Goal: Book appointment/travel/reservation

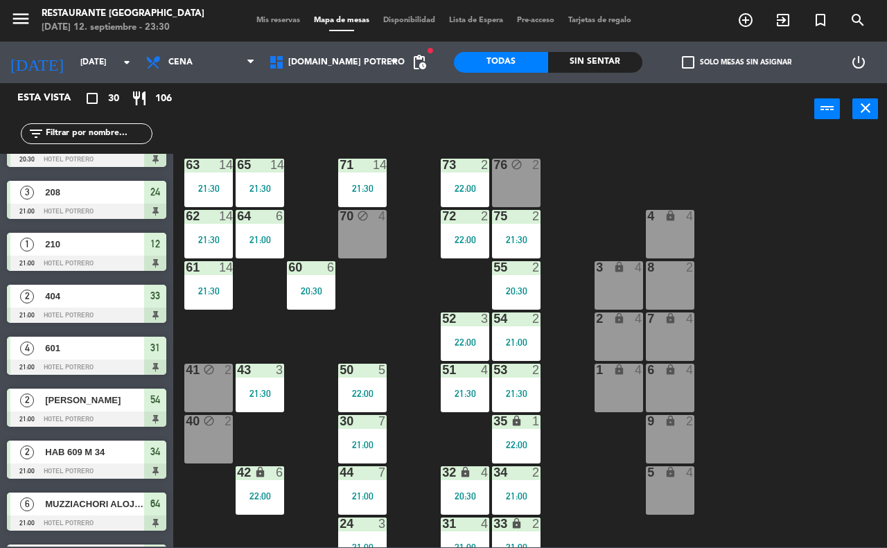
scroll to position [121, 0]
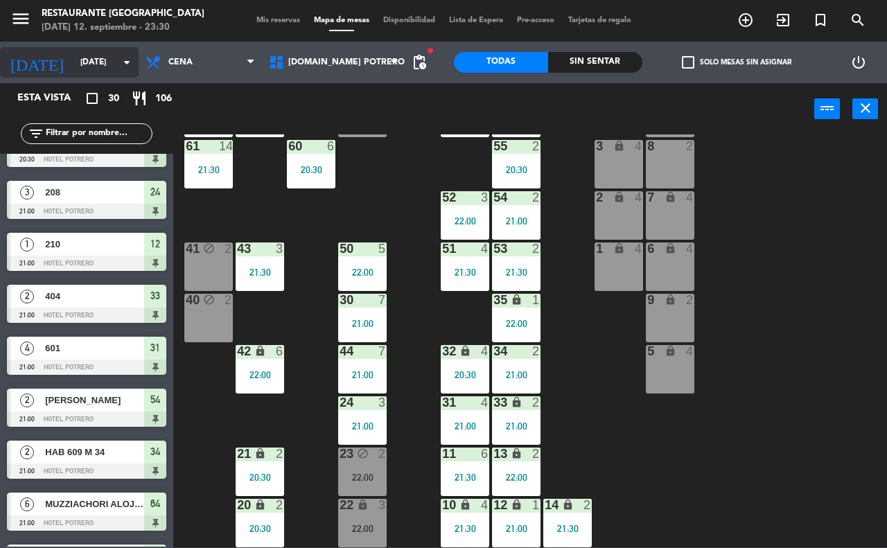
click at [123, 58] on icon "arrow_drop_down" at bounding box center [126, 62] width 17 height 17
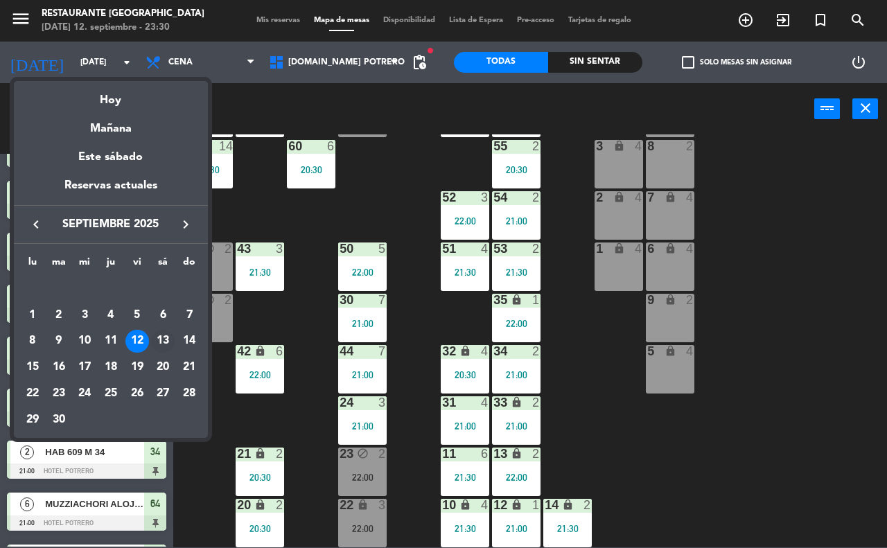
click at [161, 340] on div "13" at bounding box center [163, 342] width 24 height 24
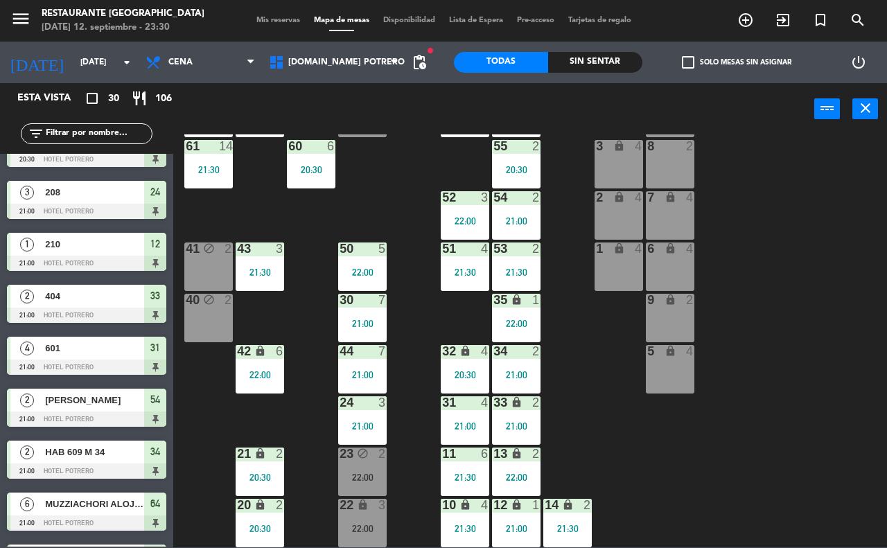
type input "[DATE]"
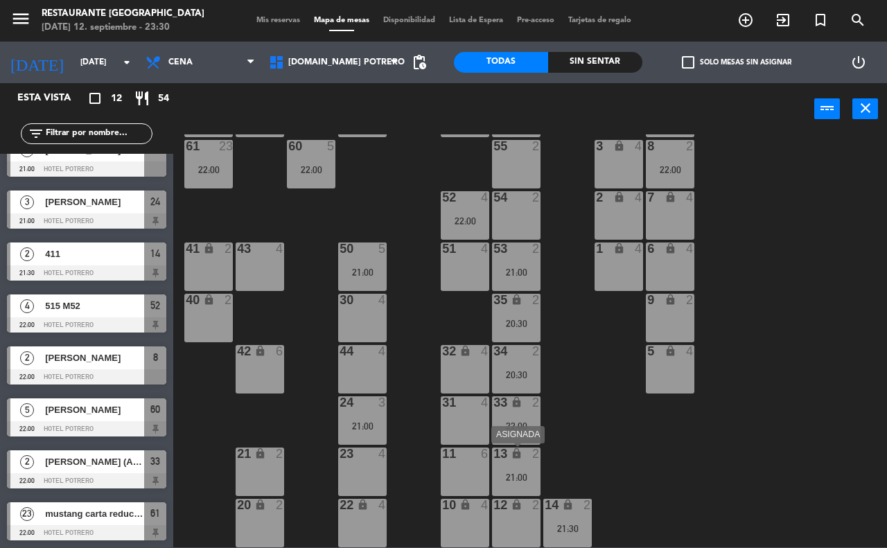
click at [520, 473] on div "21:00" at bounding box center [516, 478] width 49 height 10
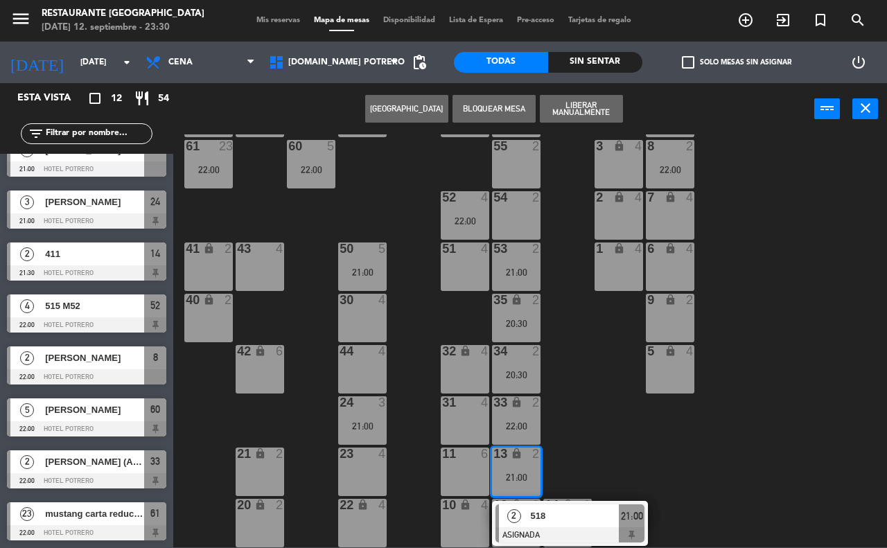
click at [581, 444] on div "65 23 22:00 71 23 22:00 73 23 22:00 76 23 22:00 63 23 22:00 64 23 22:00 62 23 2…" at bounding box center [534, 340] width 705 height 413
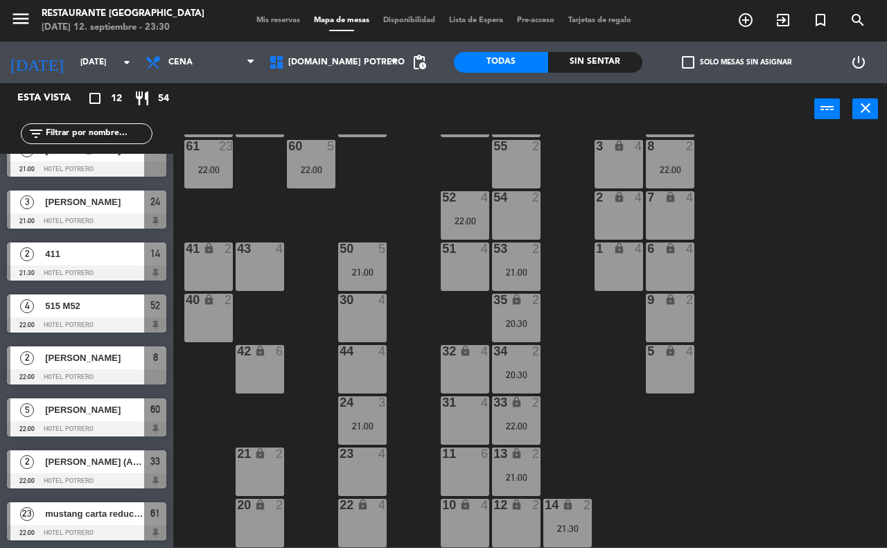
click at [562, 516] on div "14 lock 2 21:30" at bounding box center [567, 523] width 49 height 49
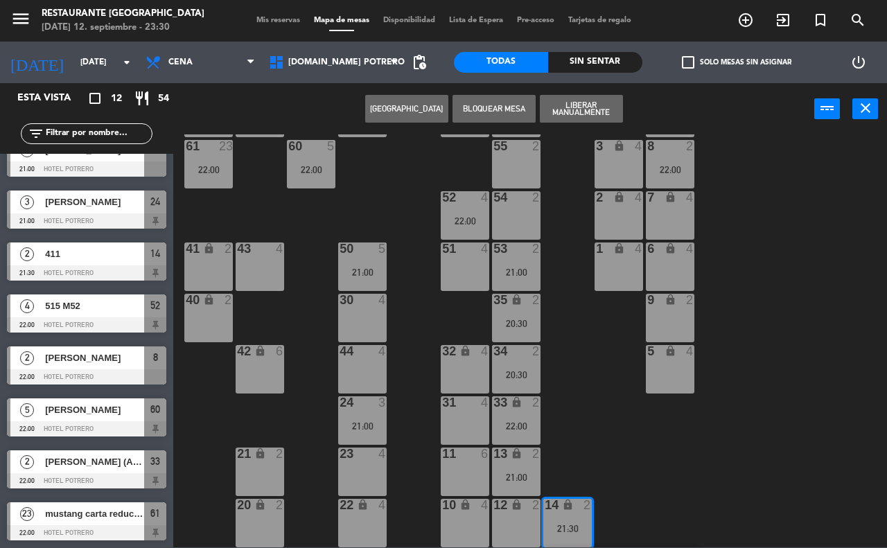
click at [256, 463] on div "21 lock 2" at bounding box center [260, 472] width 49 height 49
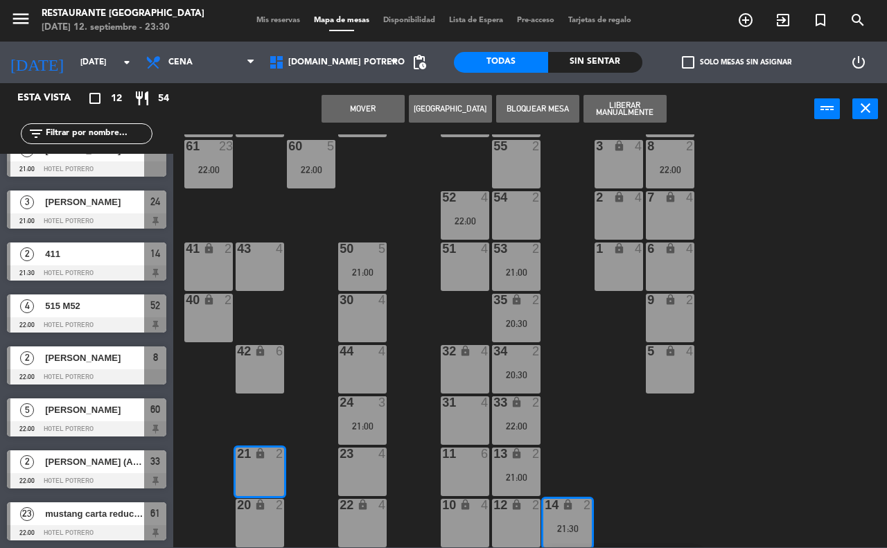
click at [358, 102] on button "Mover" at bounding box center [363, 109] width 83 height 28
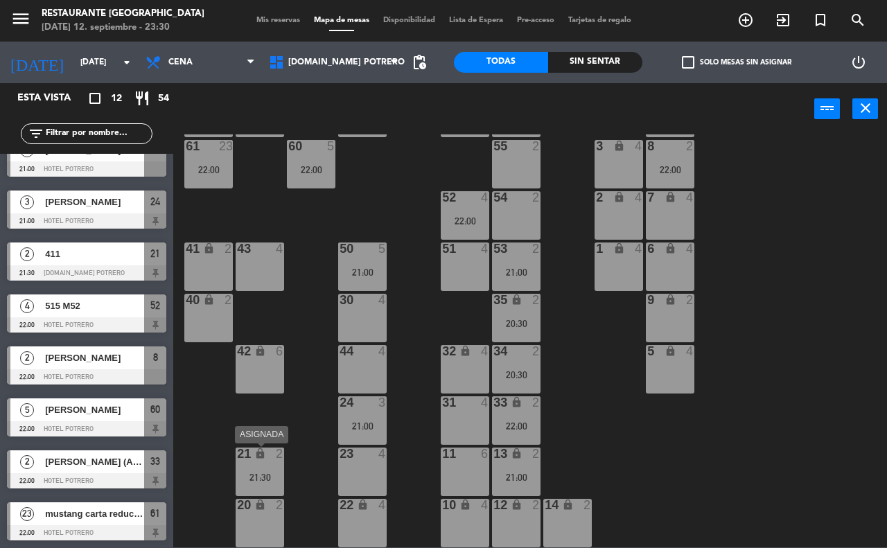
click at [254, 464] on div "21 lock 2 21:30" at bounding box center [260, 472] width 49 height 49
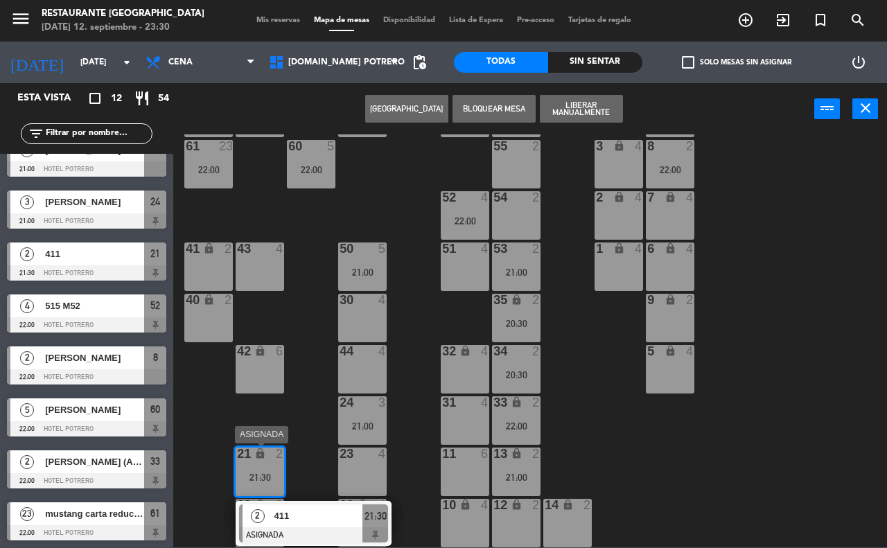
click at [301, 514] on span "411" at bounding box center [318, 516] width 89 height 15
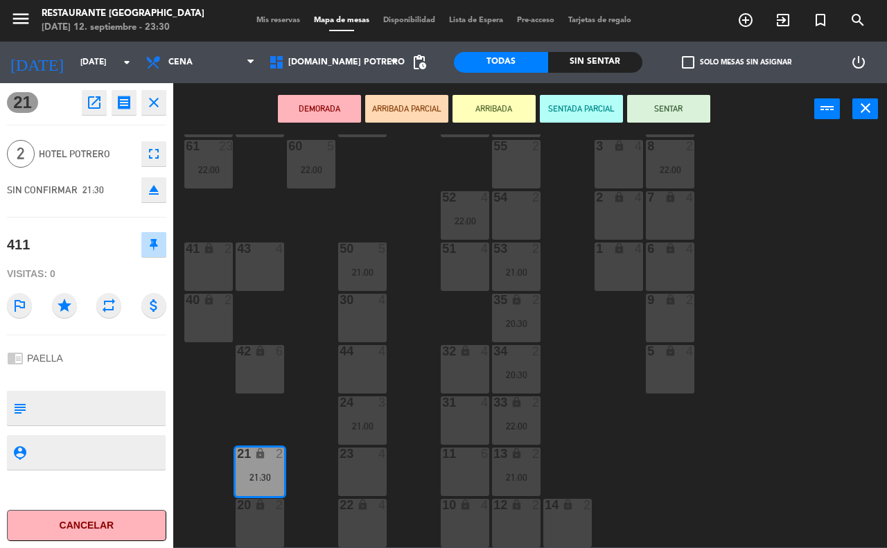
click at [88, 107] on icon "open_in_new" at bounding box center [94, 102] width 17 height 17
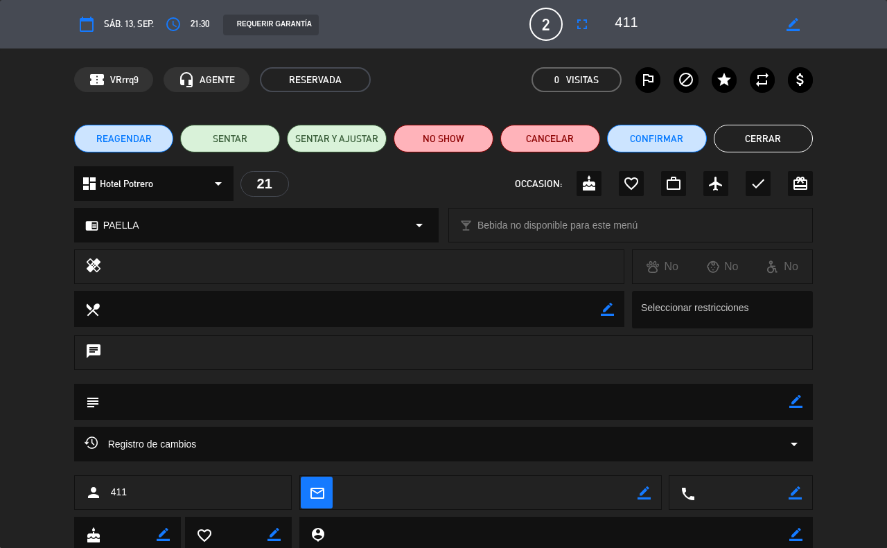
click at [786, 29] on icon "border_color" at bounding box center [792, 24] width 13 height 13
type textarea "411 M21"
click at [791, 19] on icon at bounding box center [792, 24] width 13 height 13
click at [788, 136] on button "Cerrar" at bounding box center [764, 139] width 100 height 28
